Goal: Transaction & Acquisition: Book appointment/travel/reservation

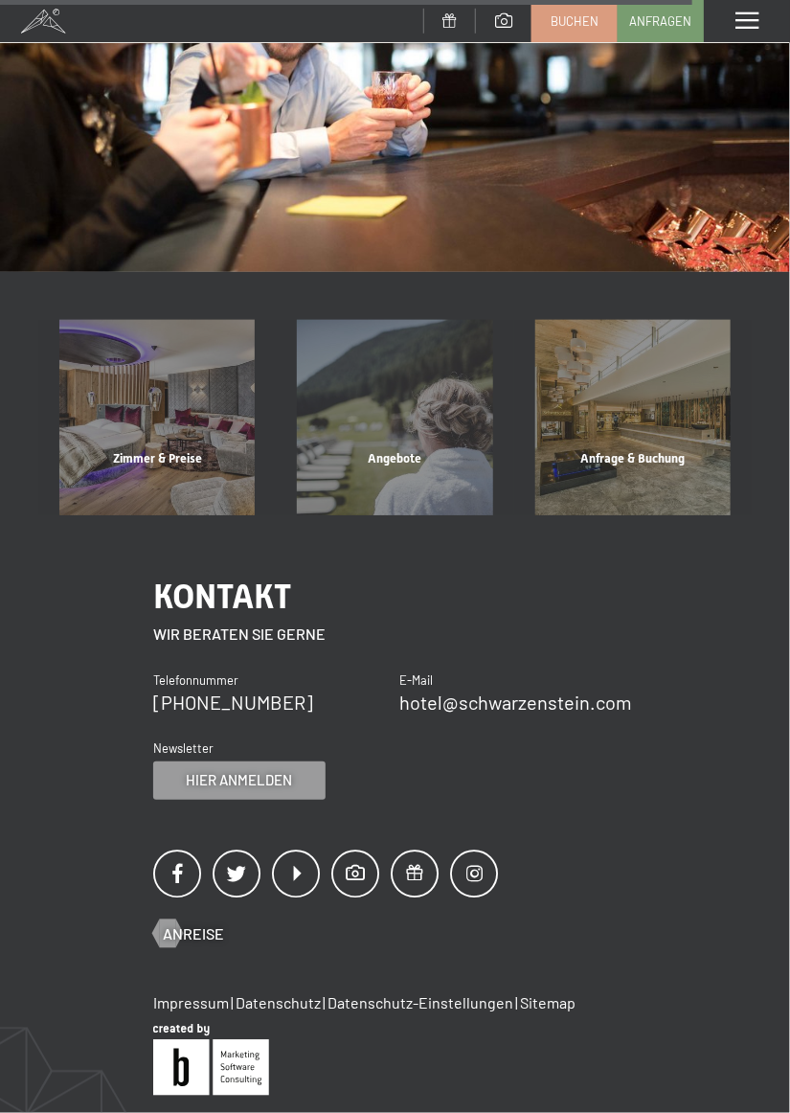
scroll to position [1609, 0]
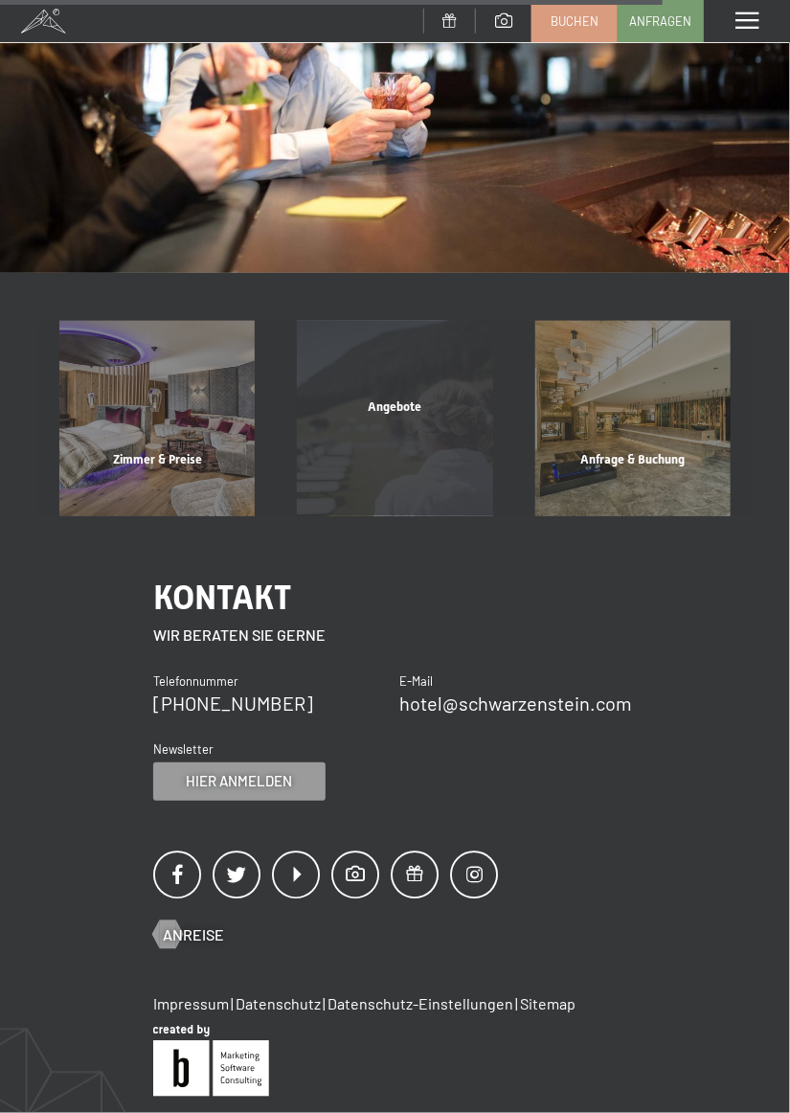
click at [410, 414] on span "Angebote" at bounding box center [395, 406] width 54 height 14
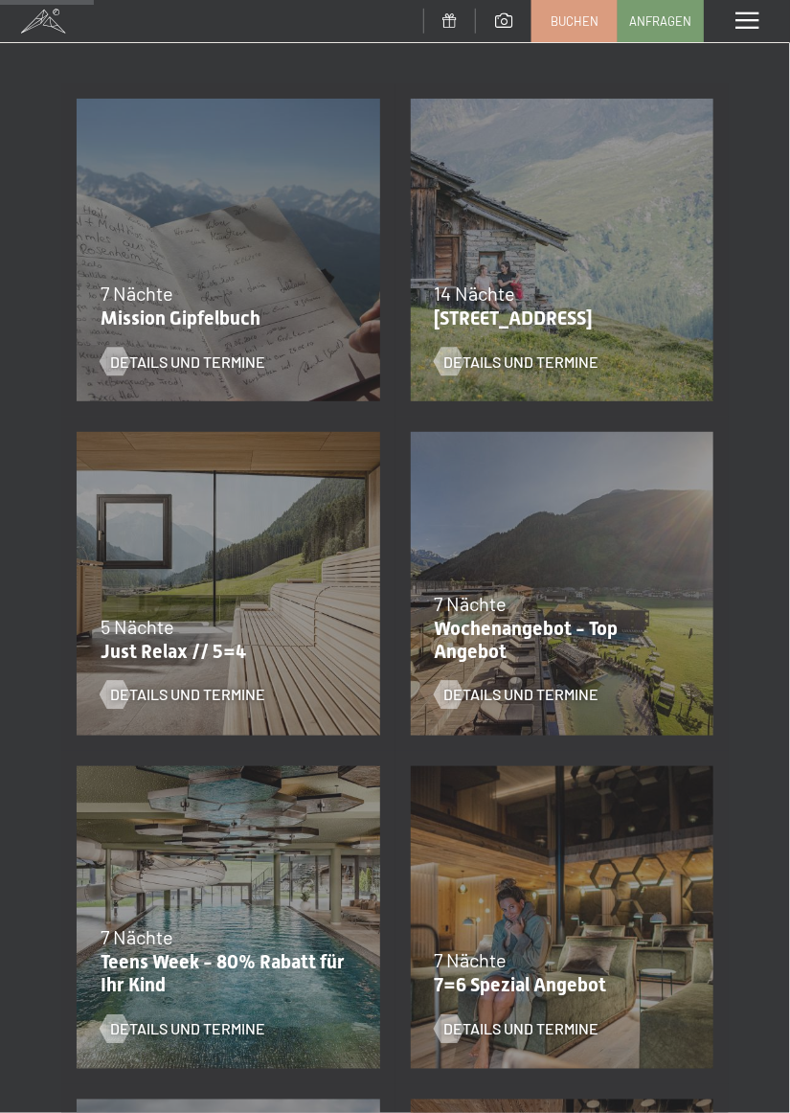
scroll to position [352, 0]
click at [489, 637] on p "Wochenangebot - Top Angebot" at bounding box center [558, 642] width 246 height 46
click at [537, 700] on span "Details und Termine" at bounding box center [540, 696] width 155 height 21
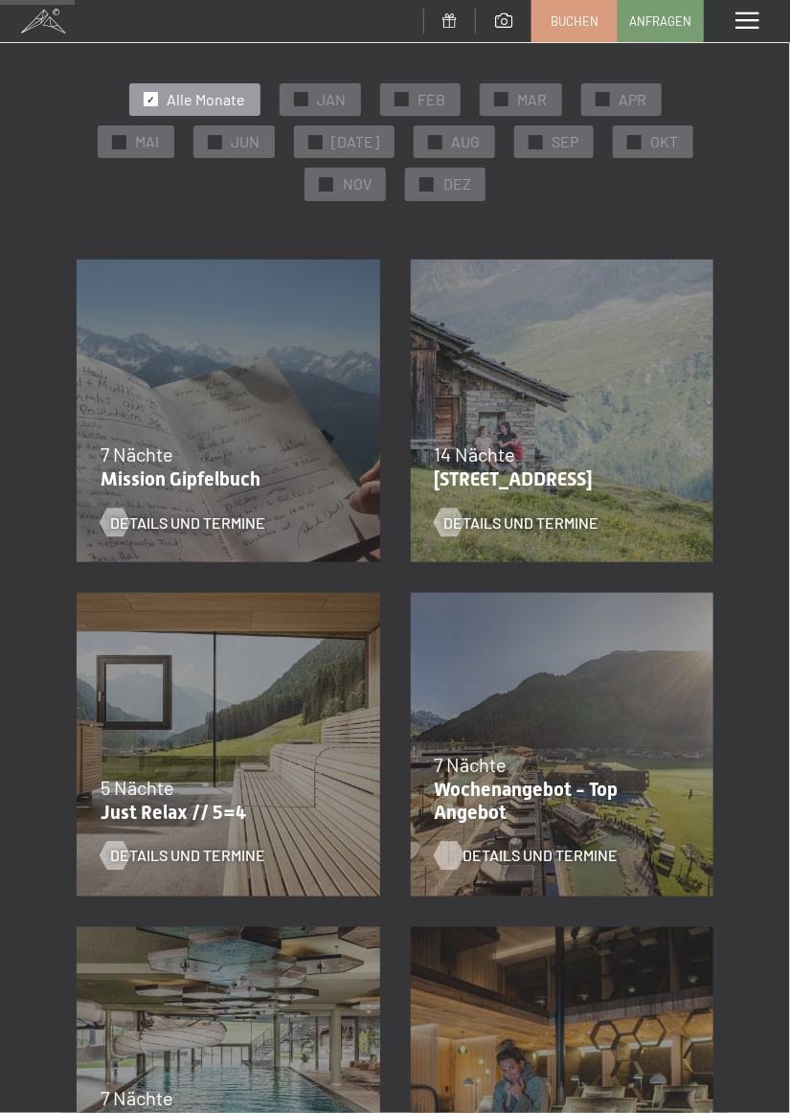
scroll to position [0, 0]
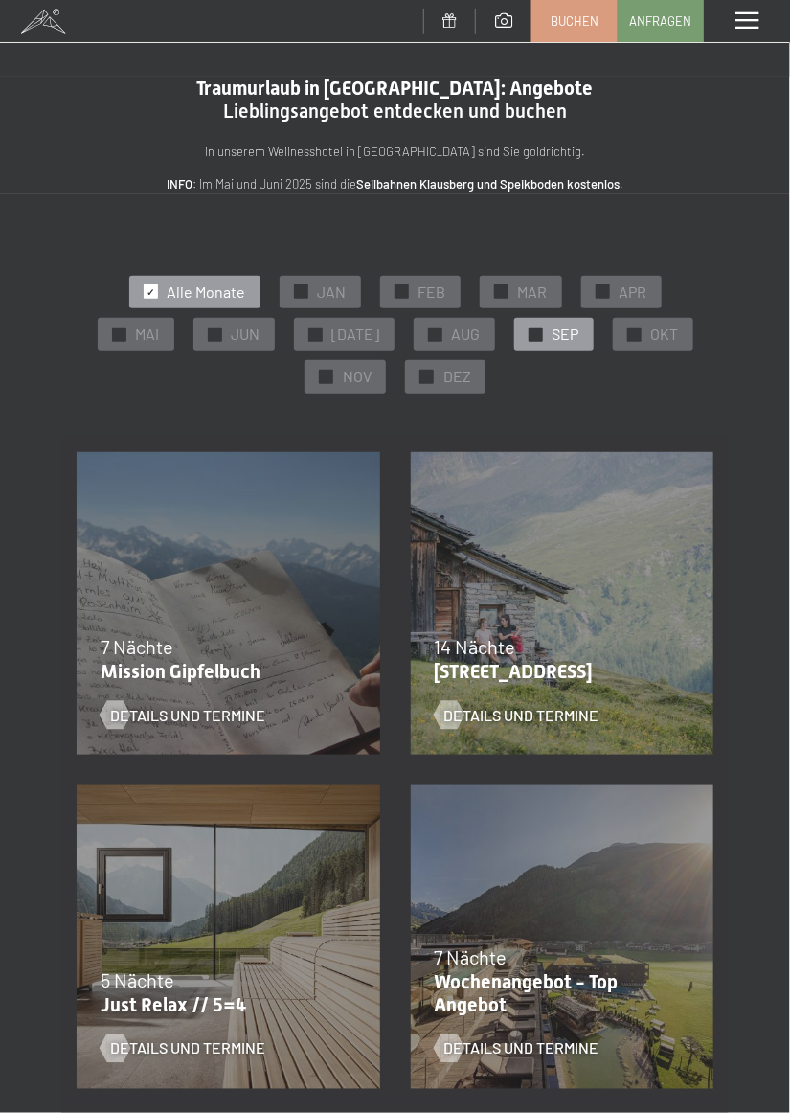
click at [531, 334] on span "✓" at bounding box center [535, 333] width 8 height 13
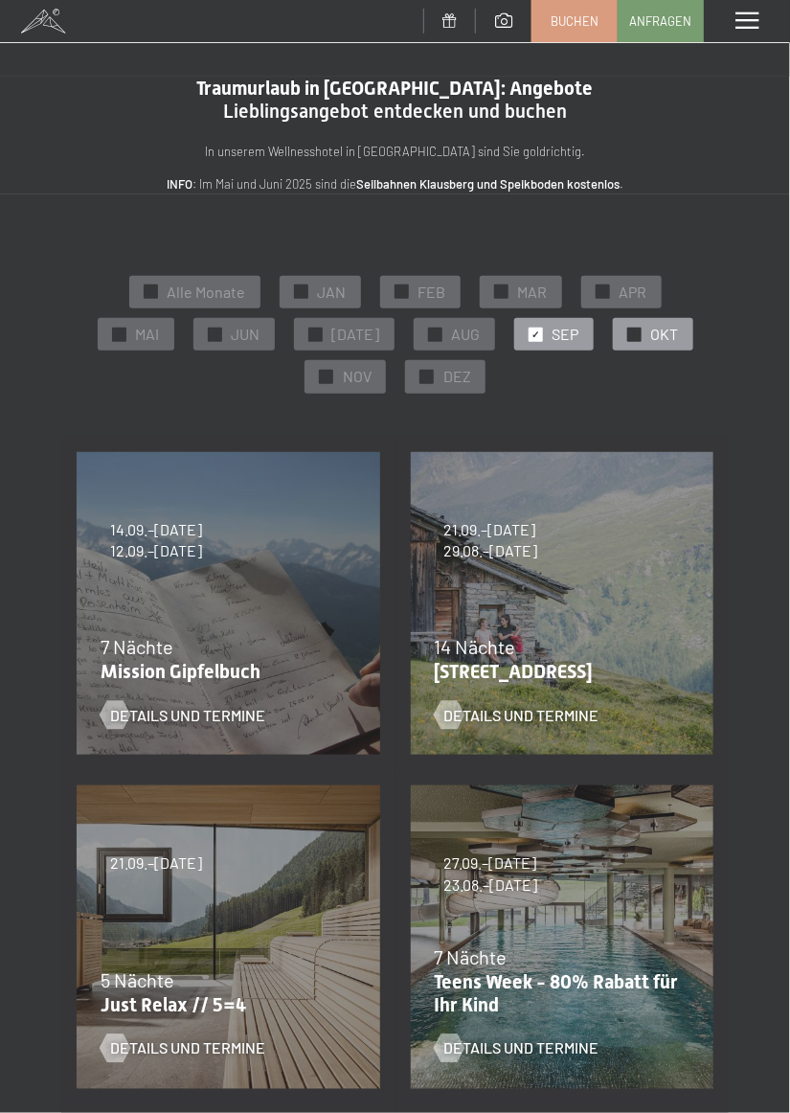
click at [630, 334] on span "✓" at bounding box center [634, 333] width 8 height 13
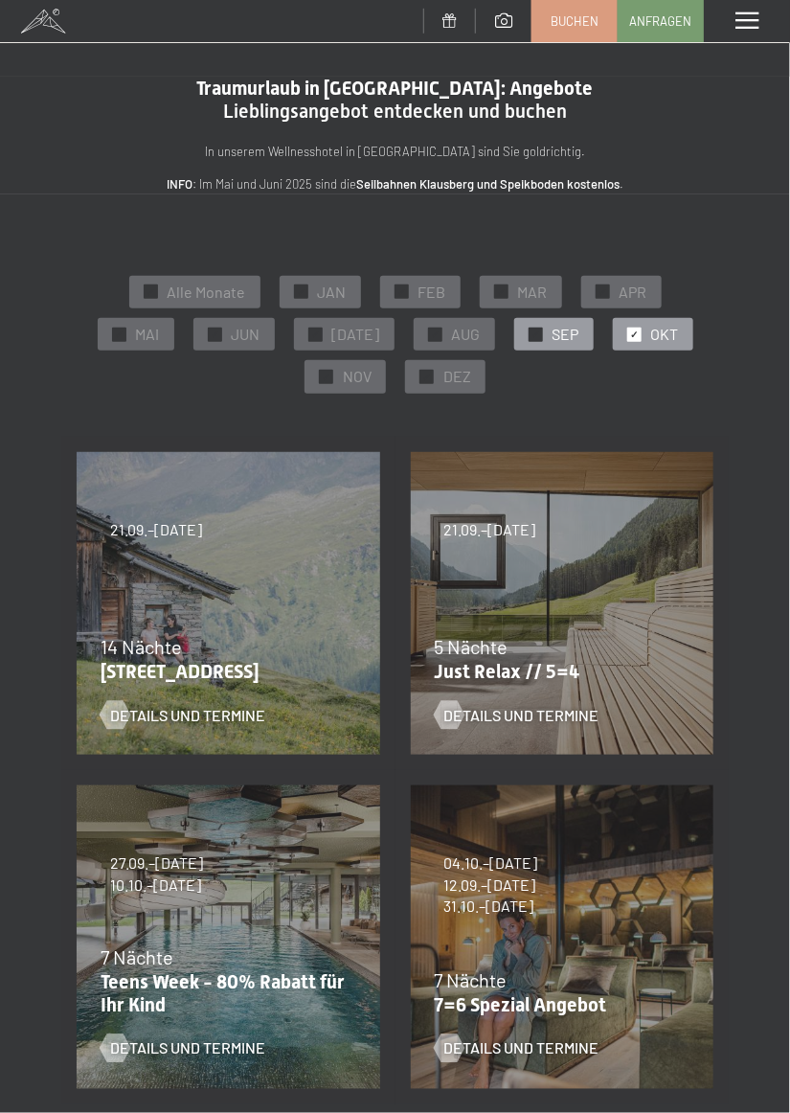
click at [531, 337] on span "✓" at bounding box center [535, 333] width 8 height 13
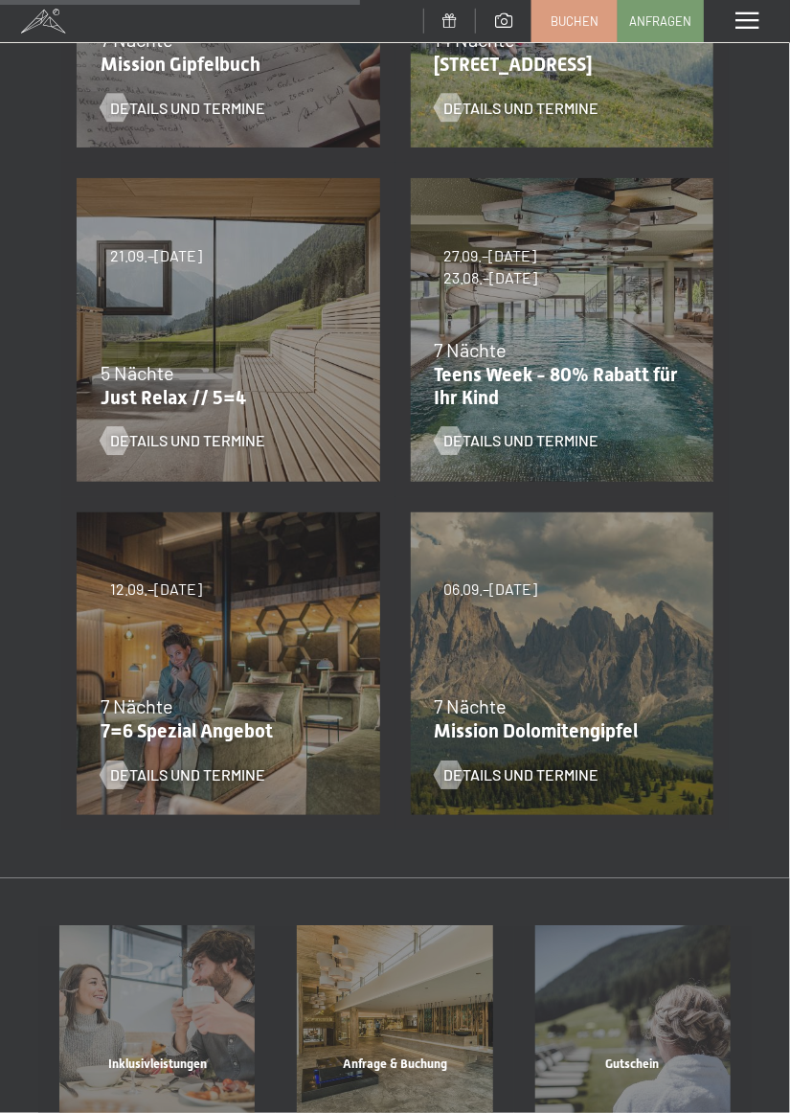
scroll to position [607, 0]
click at [178, 778] on span "Details und Termine" at bounding box center [206, 775] width 155 height 21
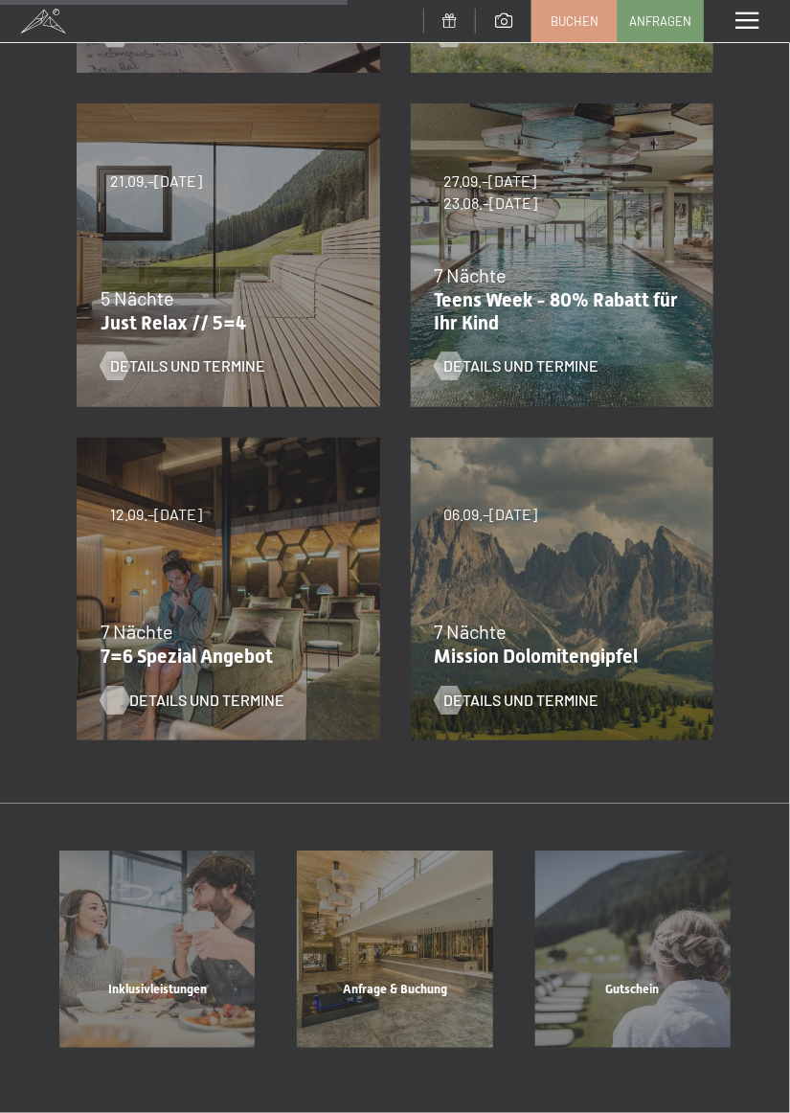
scroll to position [688, 0]
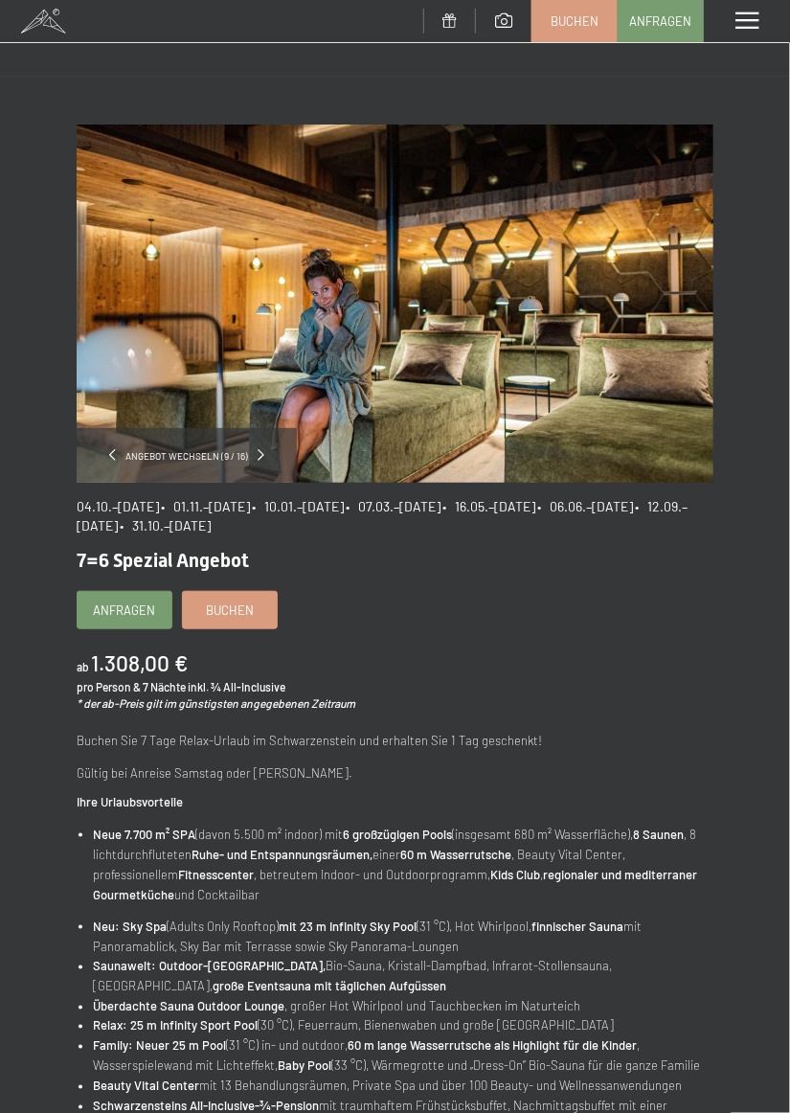
click at [746, 23] on span at bounding box center [746, 20] width 23 height 17
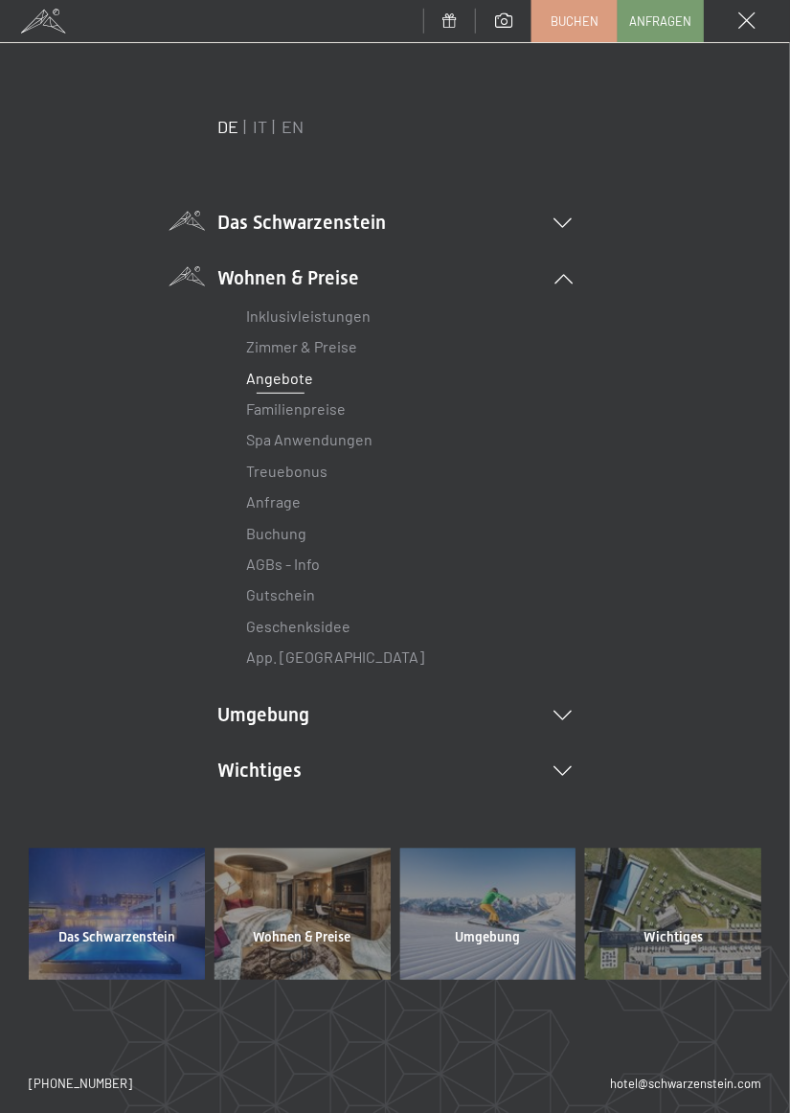
click at [566, 212] on li "Das Schwarzenstein Neuheiten im Schwarzenstein Ihre Gastgeber Premium Spa Gourm…" at bounding box center [395, 222] width 354 height 27
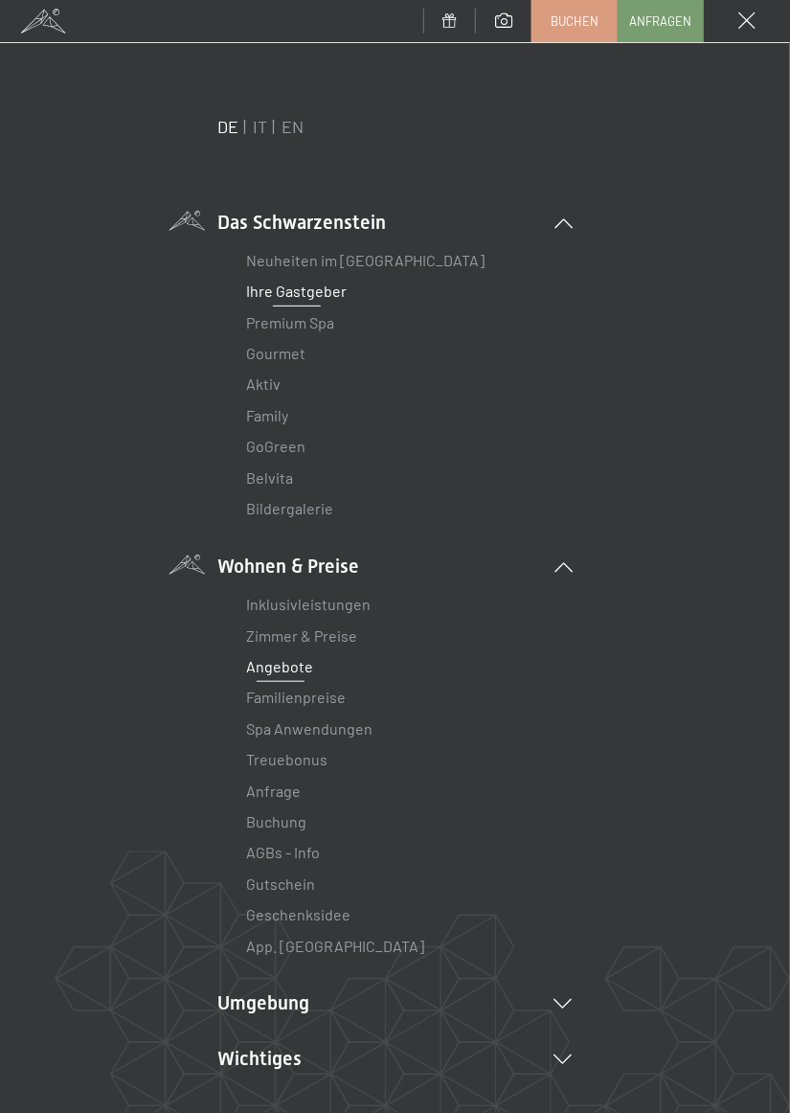
click at [327, 292] on link "Ihre Gastgeber" at bounding box center [297, 291] width 101 height 18
